Goal: Task Accomplishment & Management: Complete application form

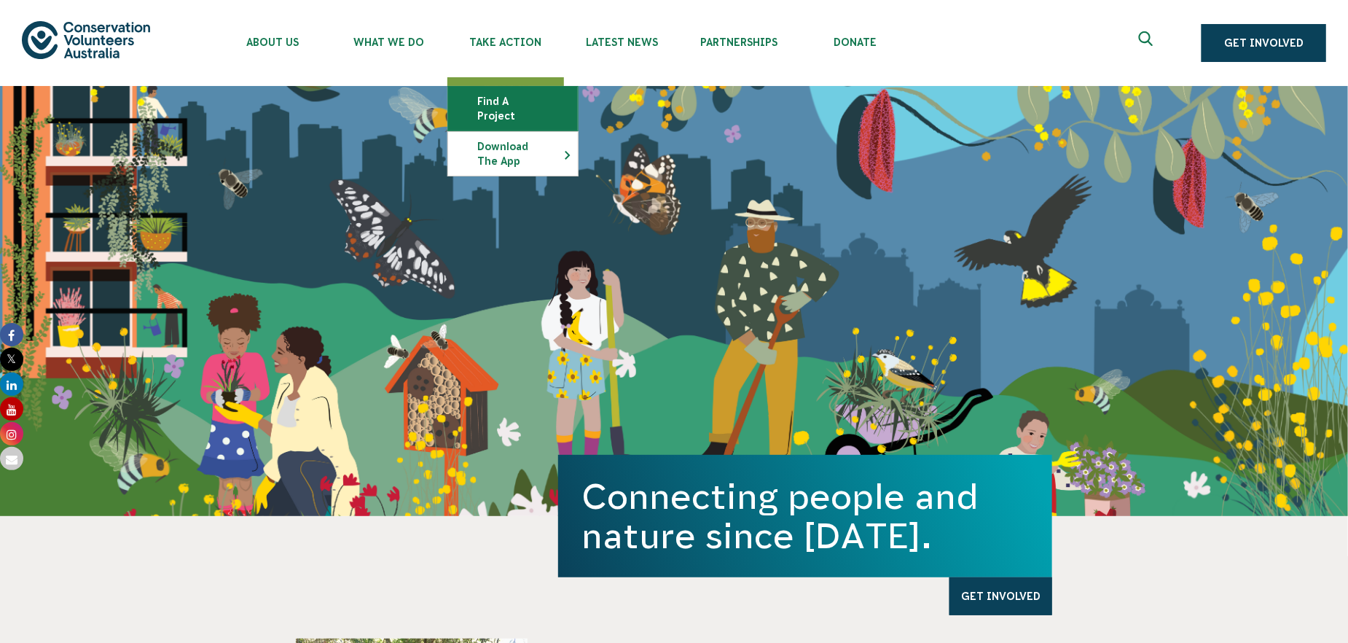
click at [512, 100] on link "Find a project" at bounding box center [513, 109] width 130 height 44
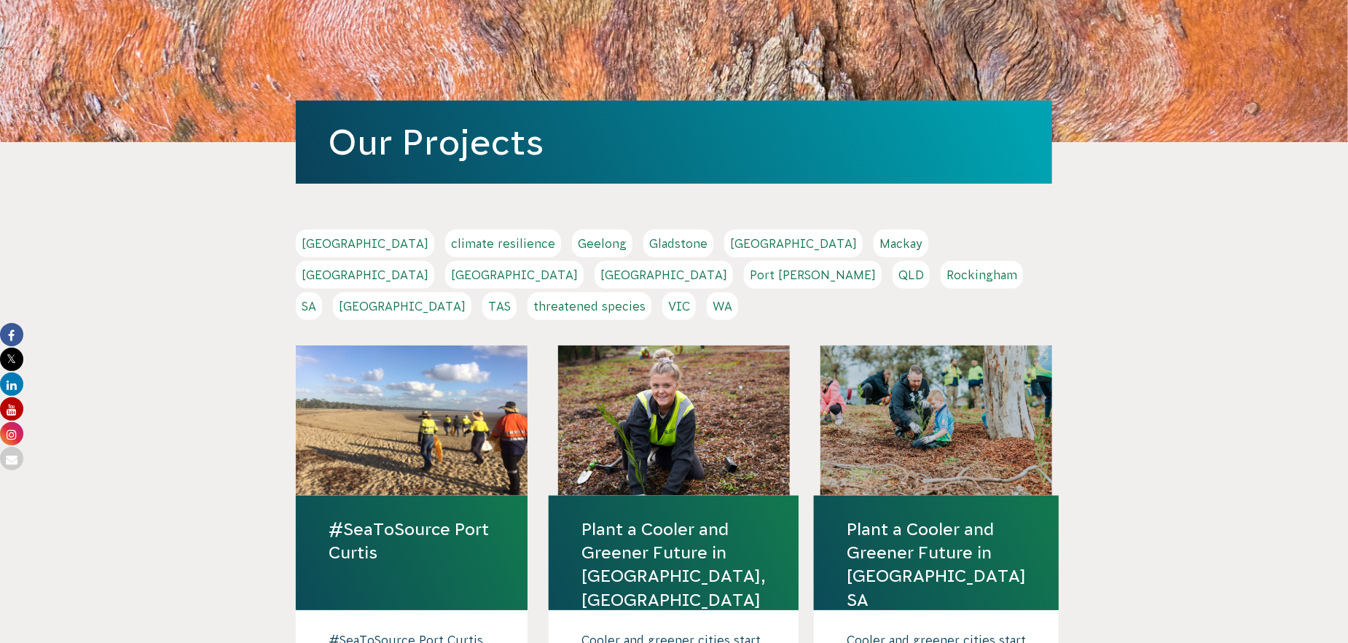
scroll to position [146, 0]
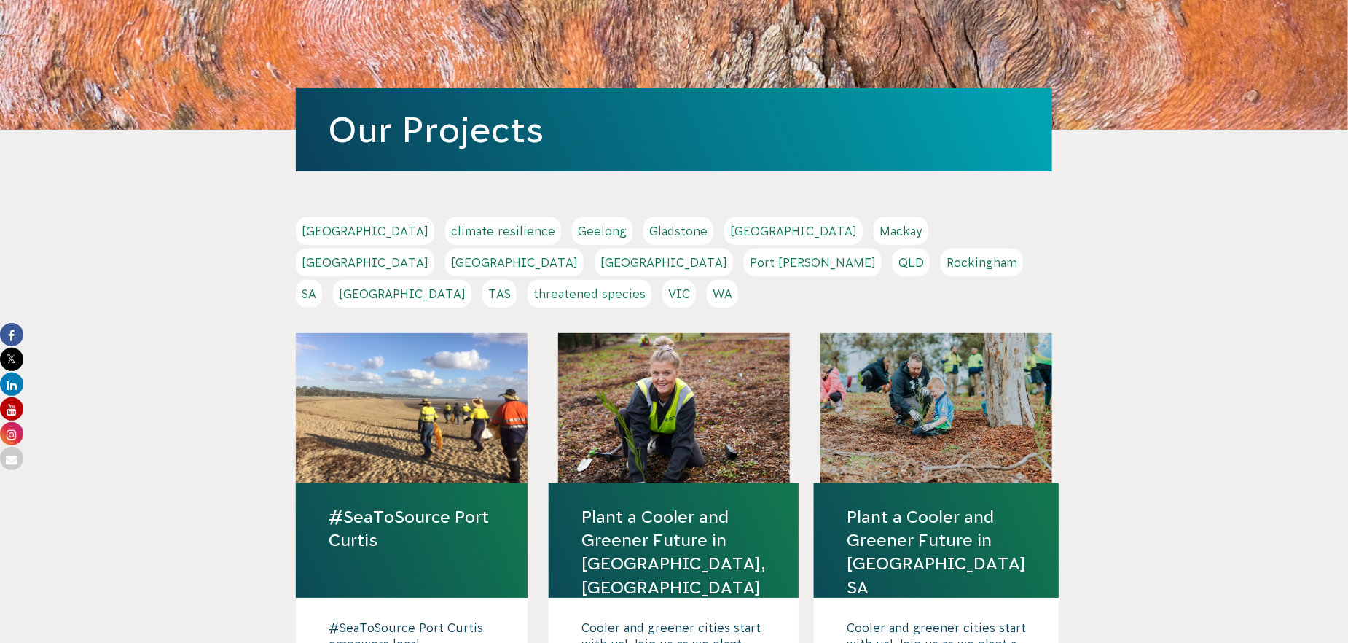
click at [471, 280] on link "[GEOGRAPHIC_DATA]" at bounding box center [402, 294] width 138 height 28
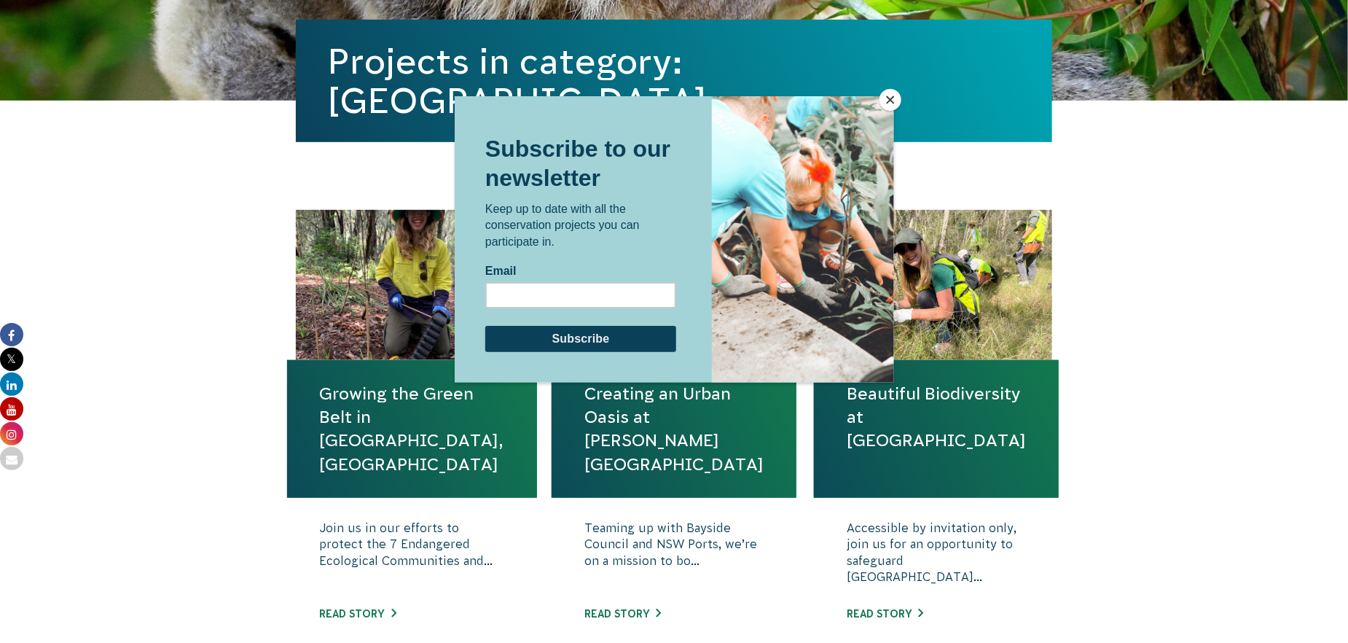
scroll to position [364, 0]
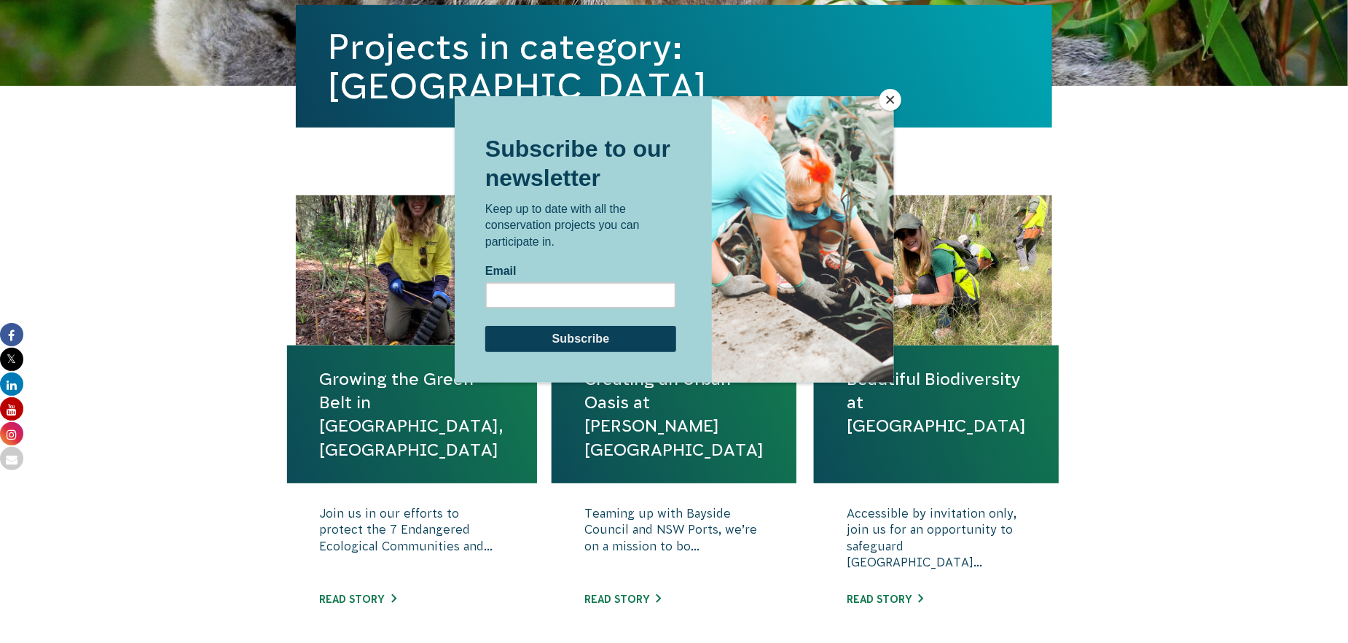
click at [890, 98] on button "Close" at bounding box center [891, 100] width 22 height 22
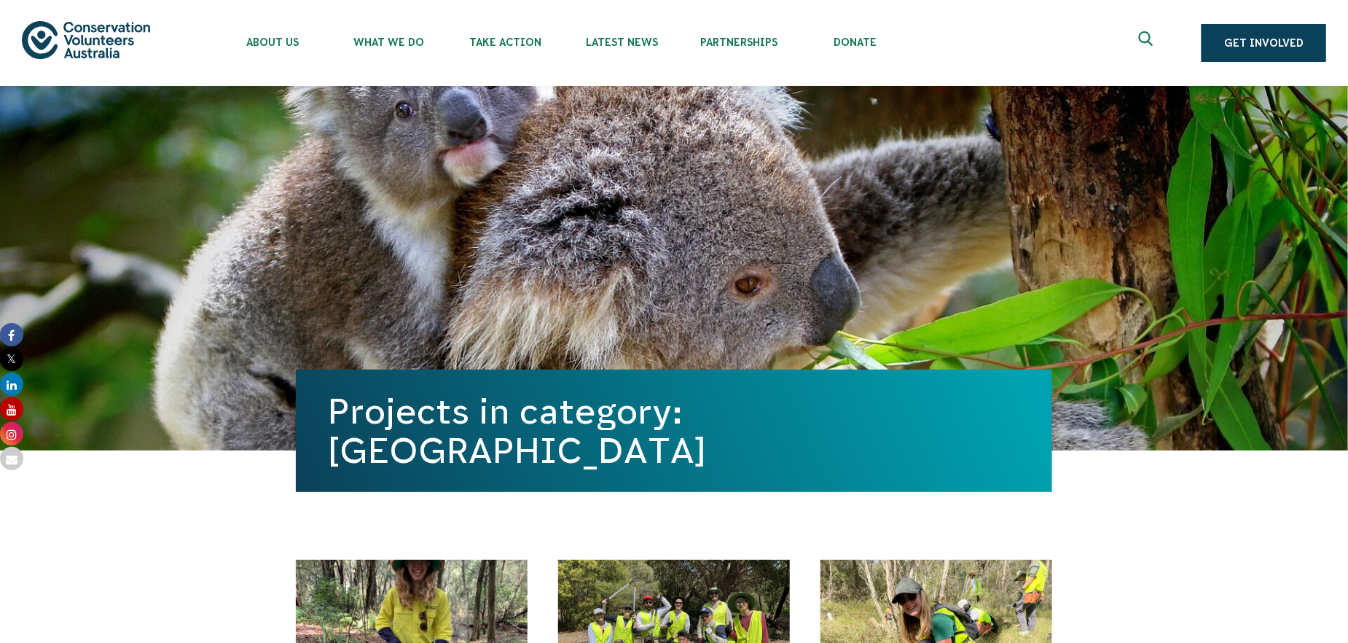
scroll to position [0, 0]
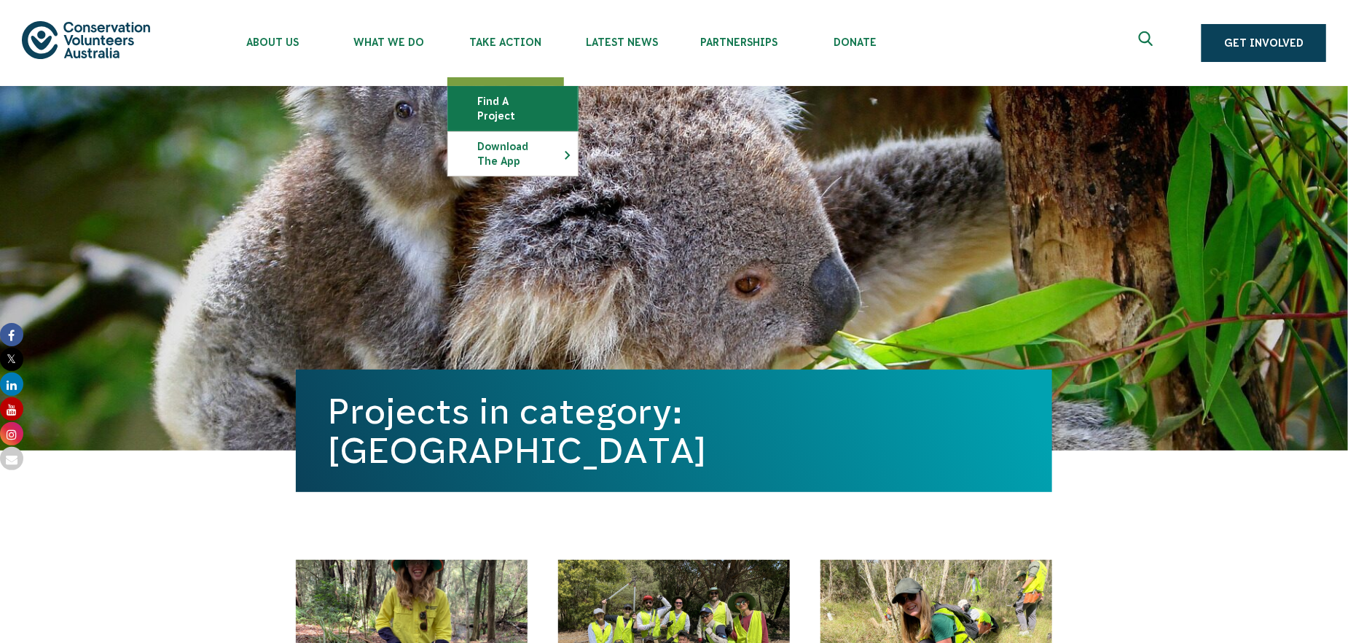
click at [504, 97] on link "Find a project" at bounding box center [513, 109] width 130 height 44
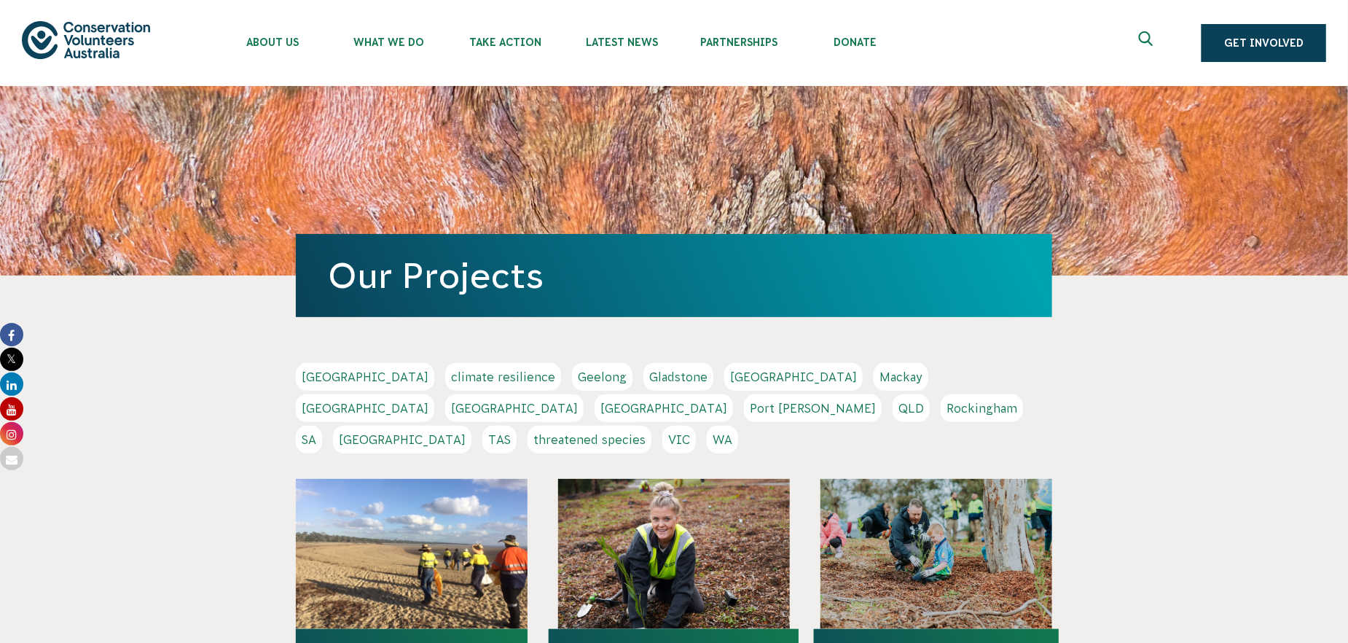
click at [584, 394] on link "[GEOGRAPHIC_DATA]" at bounding box center [514, 408] width 138 height 28
